Goal: Task Accomplishment & Management: Use online tool/utility

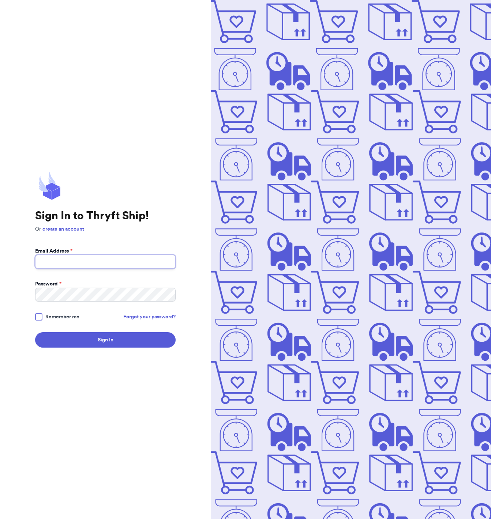
click at [87, 261] on input "Email Address *" at bounding box center [105, 262] width 140 height 14
click at [125, 229] on p "Or create an account" at bounding box center [105, 229] width 140 height 7
click at [97, 261] on input "Email Address *" at bounding box center [105, 262] width 140 height 14
click at [89, 287] on div "Password *" at bounding box center [105, 284] width 140 height 7
click at [35, 332] on button "Sign In" at bounding box center [105, 339] width 140 height 15
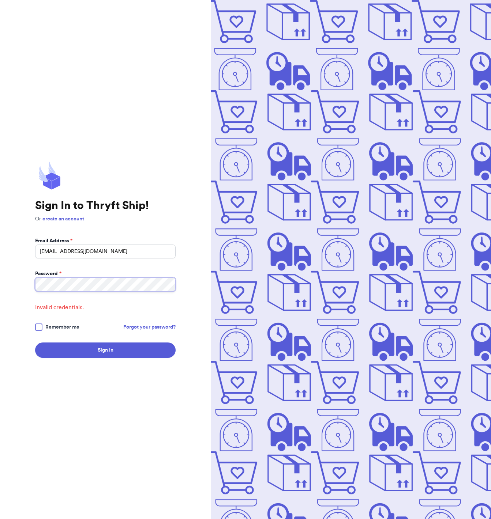
click at [35, 343] on button "Sign In" at bounding box center [105, 350] width 140 height 15
click at [119, 257] on input "[EMAIL_ADDRESS][DOMAIN_NAME]" at bounding box center [105, 252] width 140 height 14
type input "[EMAIL_ADDRESS][DOMAIN_NAME]"
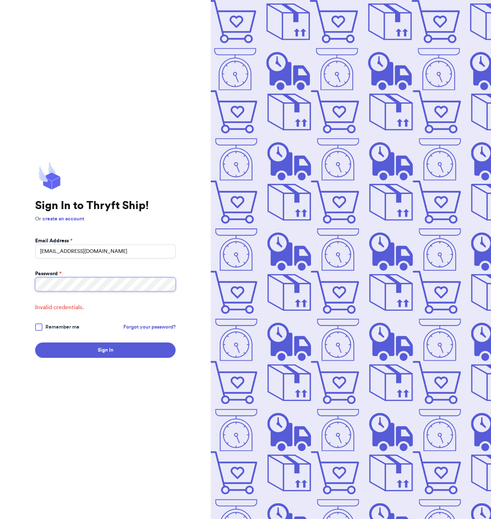
click at [35, 343] on button "Sign In" at bounding box center [105, 350] width 140 height 15
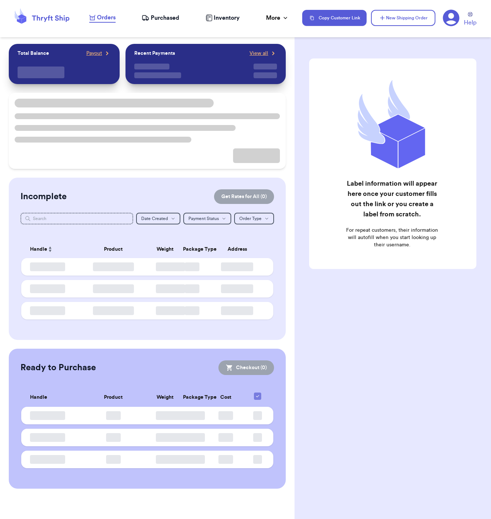
checkbox input "false"
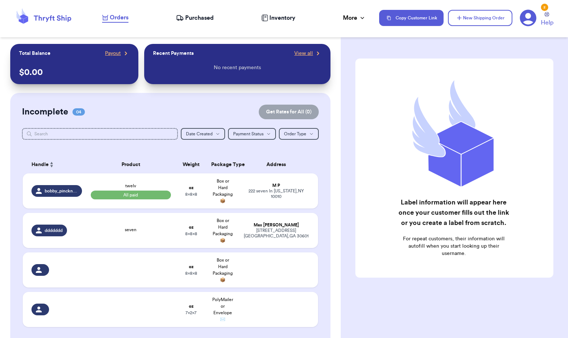
click at [181, 17] on icon at bounding box center [180, 17] width 8 height 7
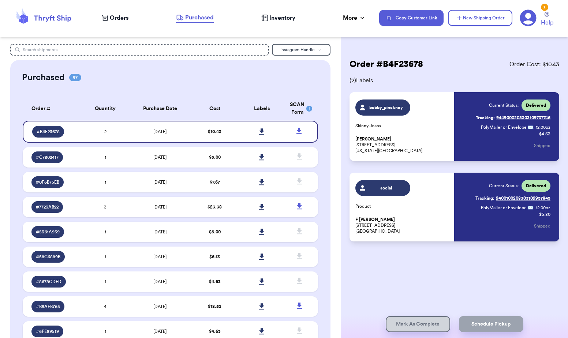
click at [275, 18] on span "Inventory" at bounding box center [282, 18] width 26 height 9
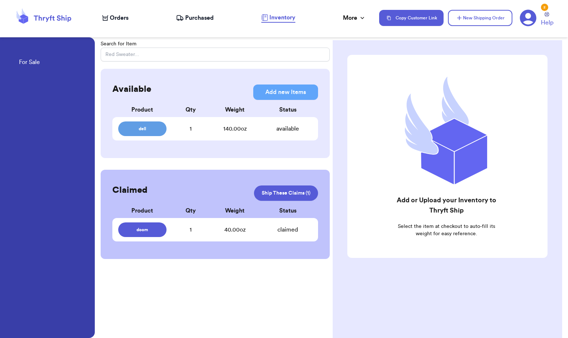
click at [124, 20] on span "Orders" at bounding box center [119, 18] width 19 height 9
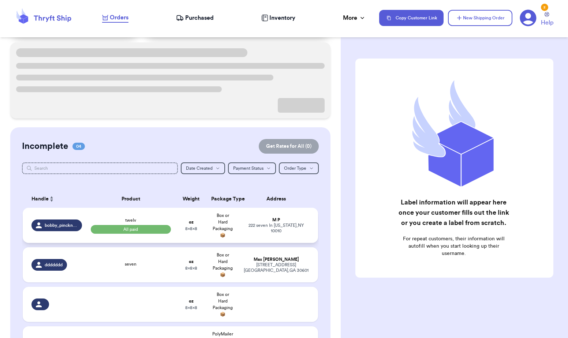
scroll to position [65, 0]
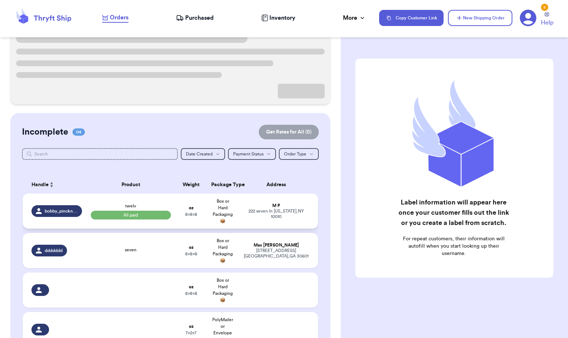
click at [217, 206] on td "Box or Hard Packaging 📦" at bounding box center [223, 210] width 32 height 35
select select "CA"
select select "paid"
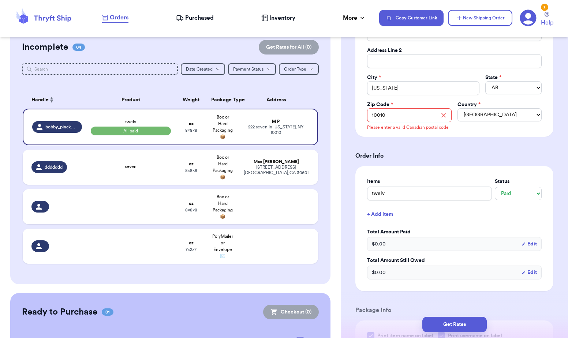
scroll to position [0, 0]
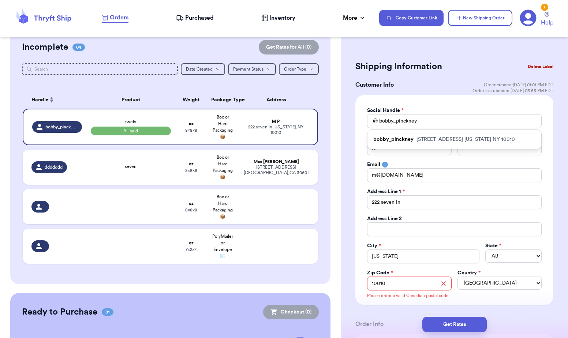
click at [441, 110] on div "Social Handle *" at bounding box center [454, 110] width 174 height 7
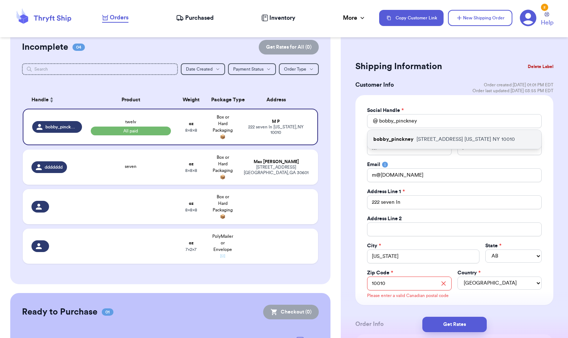
click at [444, 138] on p "[STREET_ADDRESS][US_STATE]" at bounding box center [465, 139] width 98 height 7
type input "[PERSON_NAME]"
type input "[STREET_ADDRESS]"
type input "PH2D"
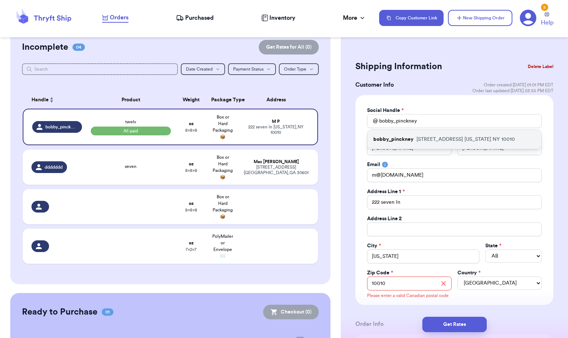
select select "US"
select select "NY"
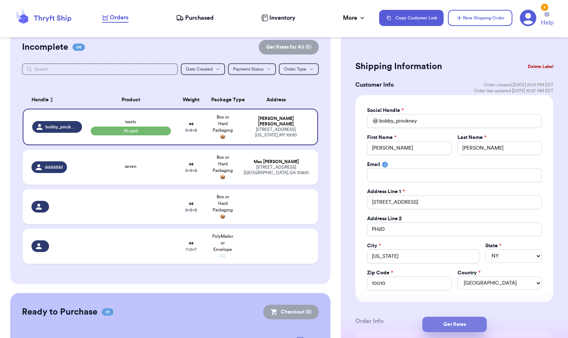
click at [468, 324] on button "Get Rates" at bounding box center [454, 324] width 64 height 15
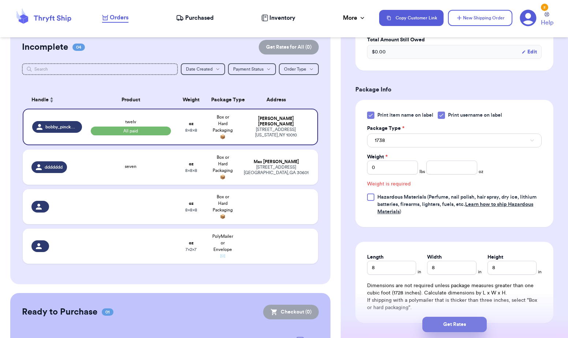
scroll to position [267, 0]
click at [445, 174] on input "number" at bounding box center [451, 167] width 51 height 14
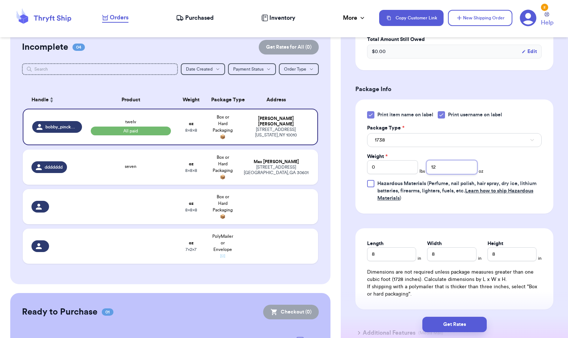
type input "12"
click at [490, 172] on div "Print item name on label Print username on label Package Type * 1738 Weight * 0…" at bounding box center [454, 156] width 174 height 91
click at [477, 320] on button "Get Rates" at bounding box center [454, 324] width 64 height 15
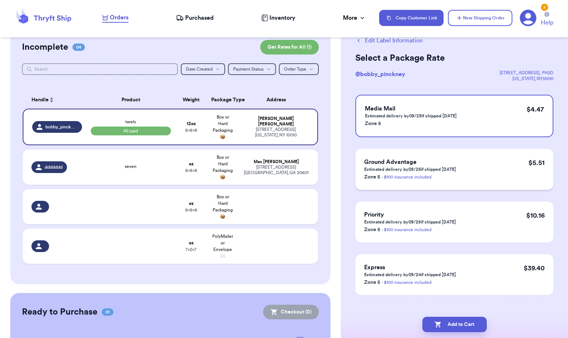
scroll to position [31, 0]
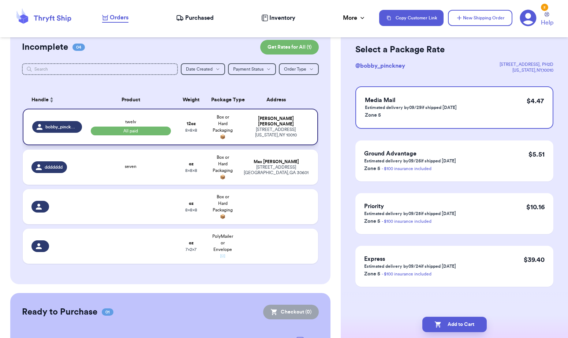
click at [189, 129] on span "8 x 8 x 8" at bounding box center [191, 130] width 12 height 4
select select "paid"
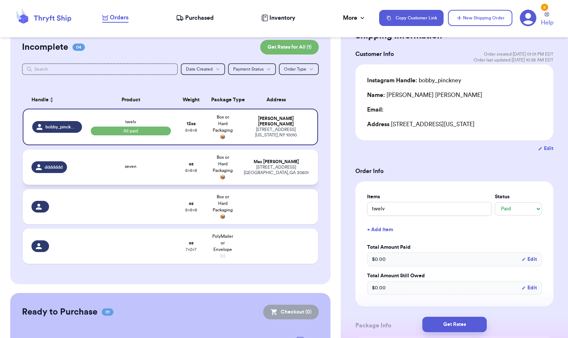
click at [176, 170] on td "oz 8 x 8 x 8" at bounding box center [191, 167] width 32 height 35
type input "seven"
select select "unknown"
select select "AU"
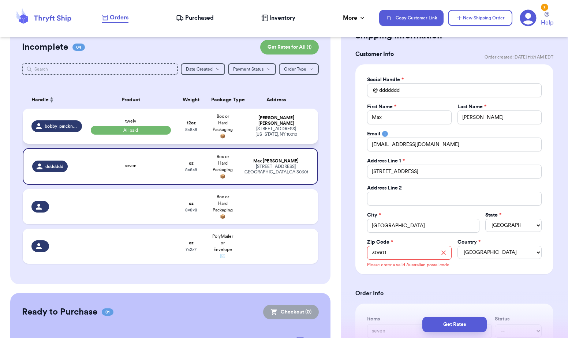
click at [187, 127] on span "8 x 8 x 8" at bounding box center [191, 129] width 12 height 4
type input "twelv"
select select "paid"
type input "12"
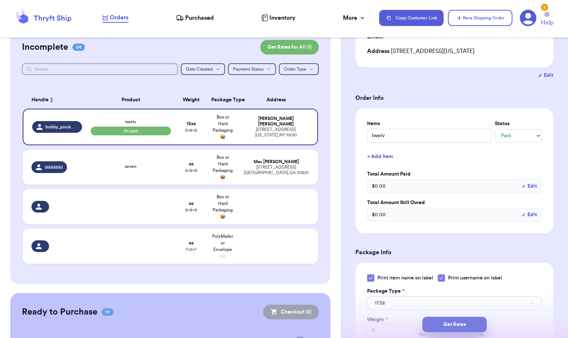
scroll to position [82, 0]
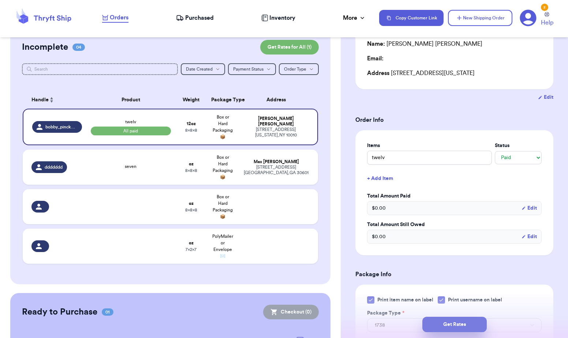
click at [462, 330] on button "Get Rates" at bounding box center [454, 324] width 64 height 15
